Goal: Transaction & Acquisition: Purchase product/service

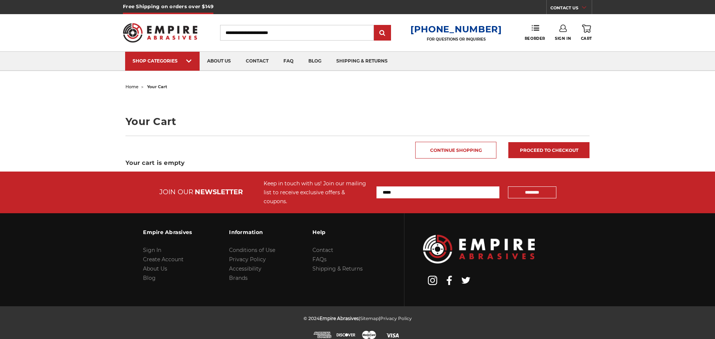
type input "**********"
click at [86, 106] on div "home your cart Your Cart Continue Shopping Proceed to checkout Your cart is emp…" at bounding box center [357, 127] width 715 height 90
click at [565, 41] on div "Toggle menu Menu Search [PHONE_NUMBER] FOR QUESTIONS OR INQUIRIES Phone Reorder…" at bounding box center [357, 32] width 469 height 37
click at [565, 35] on link "Sign In" at bounding box center [563, 33] width 16 height 16
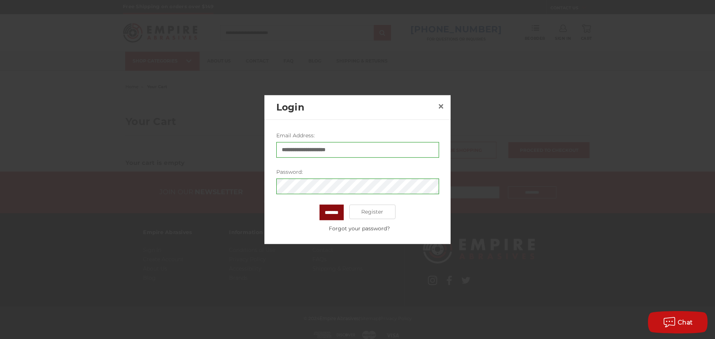
click at [329, 211] on input "*******" at bounding box center [331, 212] width 24 height 16
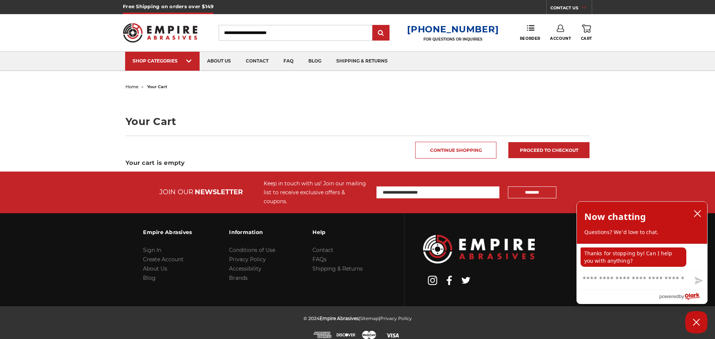
click at [556, 32] on link "Account" at bounding box center [560, 33] width 21 height 16
click at [544, 25] on div "Reorder" at bounding box center [535, 33] width 30 height 16
click at [529, 28] on use at bounding box center [530, 27] width 7 height 5
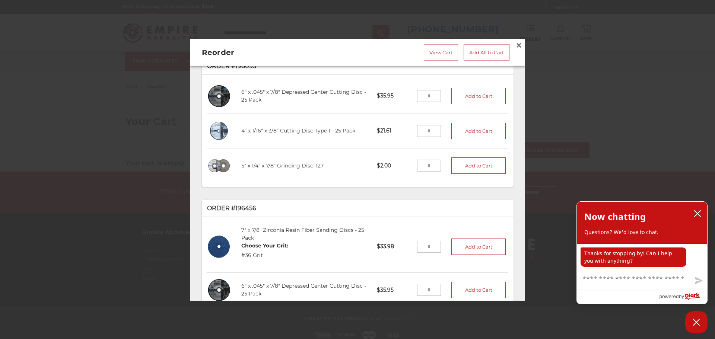
scroll to position [37, 0]
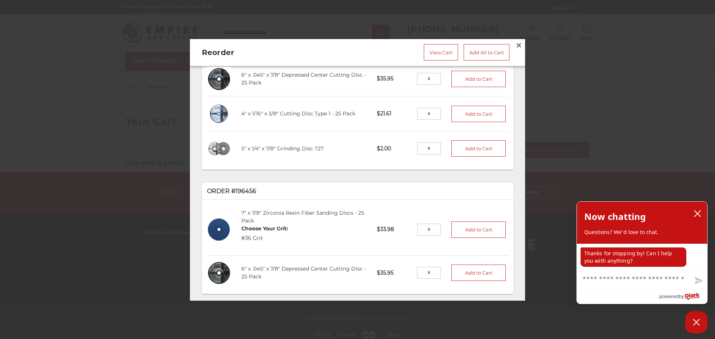
click at [427, 223] on input "tel" at bounding box center [429, 229] width 24 height 12
type input "*"
click at [436, 223] on li "7" x 7/8" Zirconia Resin Fiber Sanding Discs - 25 Pack Choose Your Grit: #36 Gr…" at bounding box center [357, 230] width 301 height 52
click at [468, 224] on button "Add to Cart" at bounding box center [478, 229] width 54 height 16
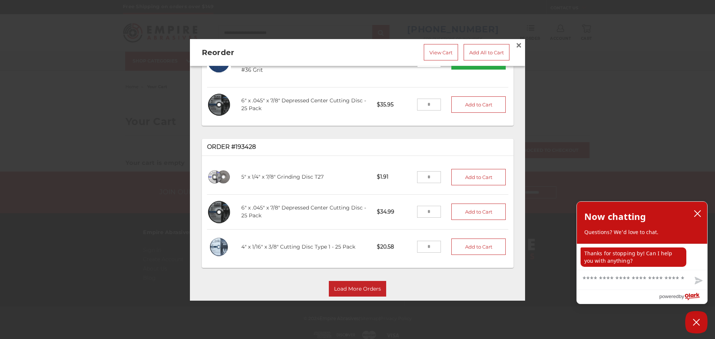
scroll to position [212, 0]
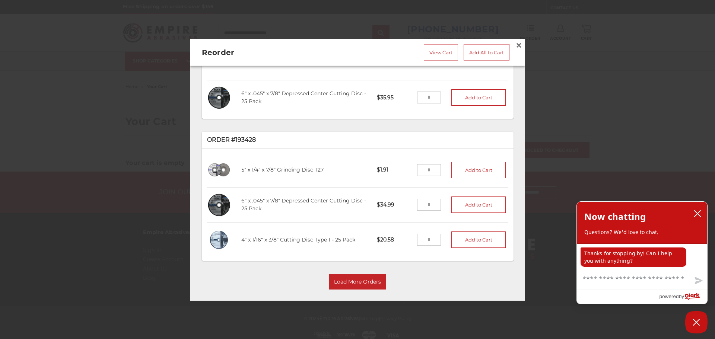
click at [427, 164] on input "tel" at bounding box center [429, 170] width 24 height 12
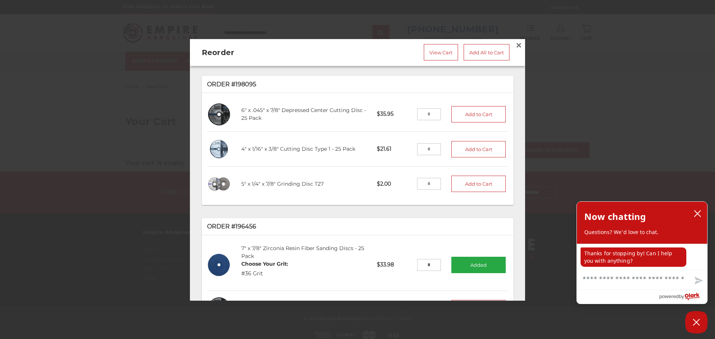
scroll to position [0, 0]
